Goal: Register for event/course

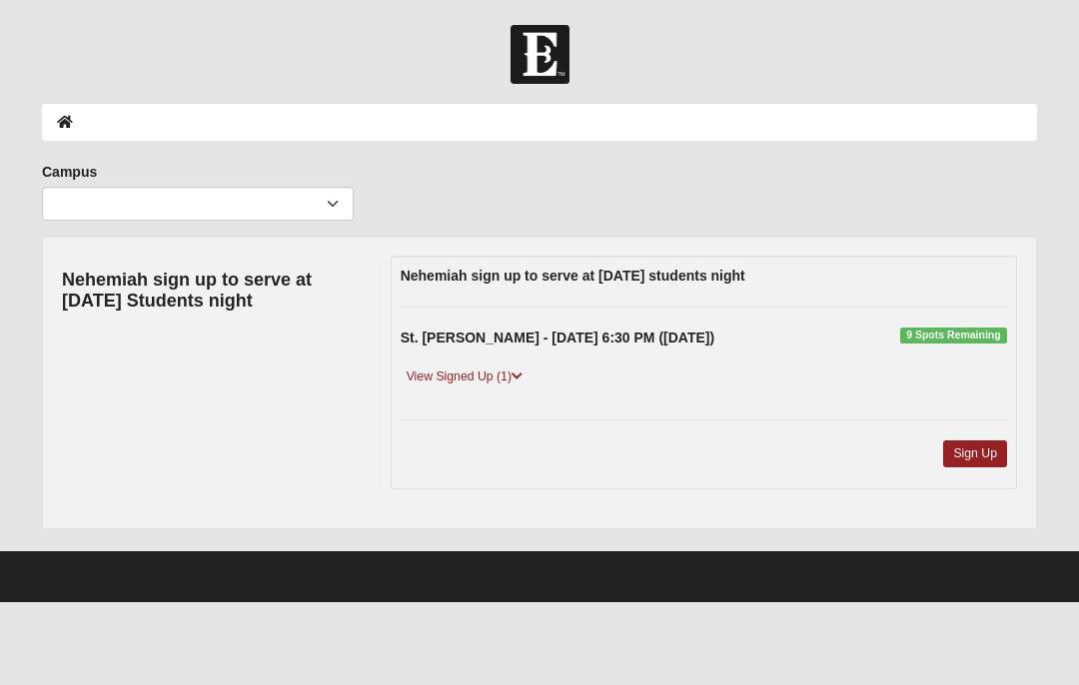
click at [475, 378] on link "View Signed Up (1)" at bounding box center [465, 377] width 128 height 21
